Goal: Transaction & Acquisition: Subscribe to service/newsletter

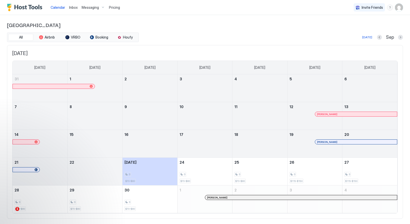
click at [115, 7] on span "Pricing" at bounding box center [114, 7] width 11 height 5
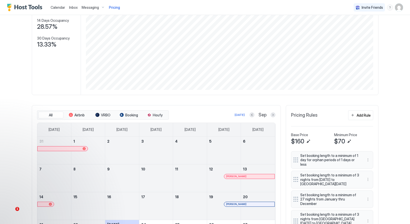
scroll to position [35, 0]
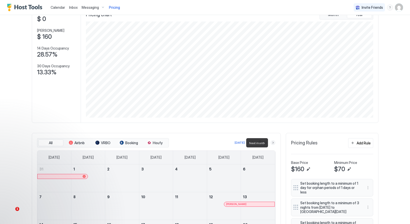
click at [274, 142] on button "Next month" at bounding box center [273, 142] width 5 height 5
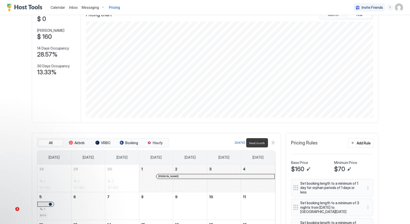
click at [274, 142] on button "Next month" at bounding box center [273, 142] width 5 height 5
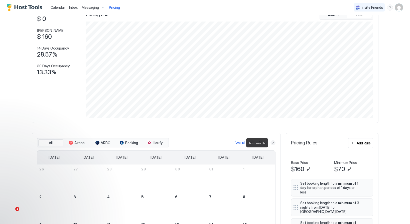
click at [274, 142] on button "Next month" at bounding box center [273, 142] width 5 height 5
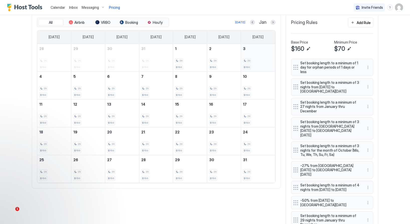
scroll to position [156, 0]
click at [261, 86] on div "29" at bounding box center [258, 88] width 30 height 5
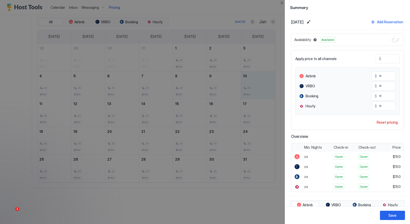
click at [322, 58] on span "Apply price to all channels" at bounding box center [315, 59] width 41 height 5
click at [282, 4] on button "Close" at bounding box center [282, 3] width 6 height 6
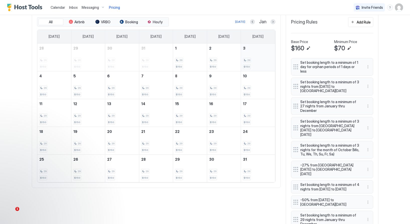
click at [254, 62] on div "29 $150" at bounding box center [258, 58] width 30 height 24
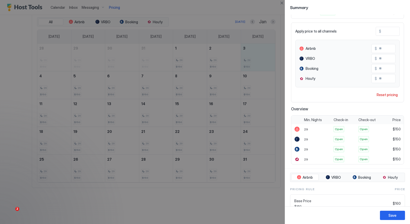
scroll to position [0, 0]
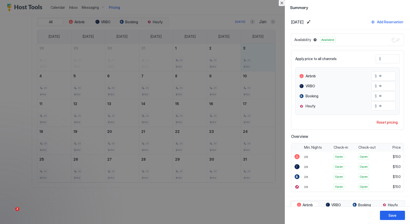
click at [283, 5] on button "Close" at bounding box center [282, 3] width 6 height 6
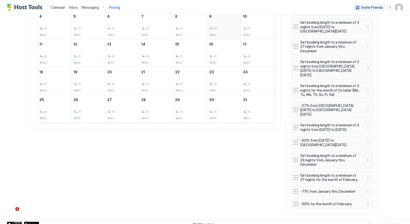
scroll to position [212, 0]
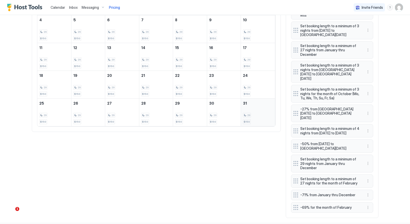
click at [257, 113] on div "29" at bounding box center [258, 115] width 30 height 5
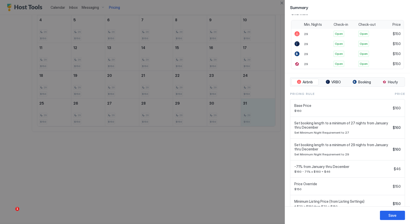
scroll to position [143, 0]
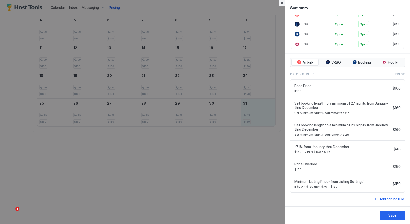
click at [283, 2] on button "Close" at bounding box center [282, 3] width 6 height 6
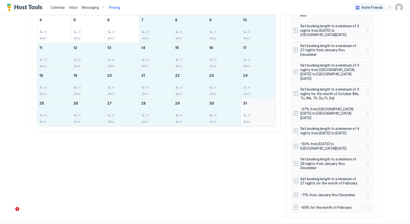
drag, startPoint x: 160, startPoint y: 31, endPoint x: 252, endPoint y: 111, distance: 121.4
click at [252, 111] on tbody "28 29 $150 29 29 $150 30 29 $150 31 29 $150 1 29 $150 2 29 $150 3 29 $150 4 29 …" at bounding box center [156, 56] width 238 height 139
